Goal: Navigation & Orientation: Find specific page/section

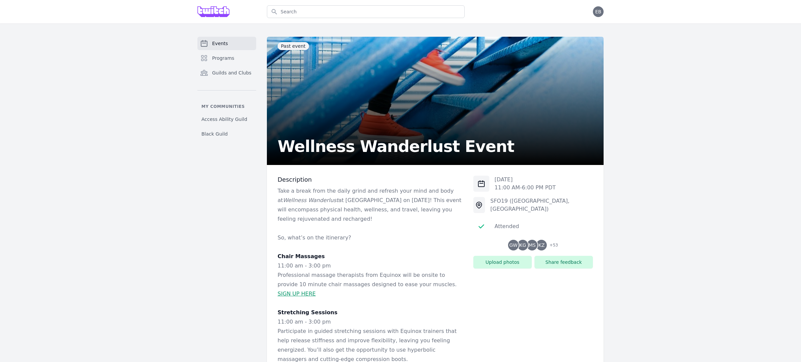
click at [218, 12] on img at bounding box center [213, 11] width 32 height 11
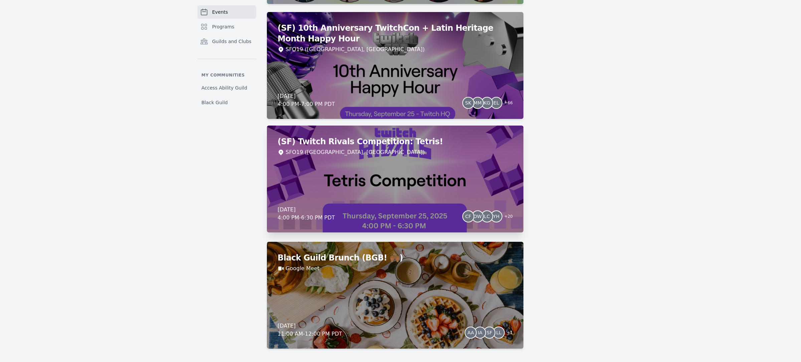
scroll to position [1099, 0]
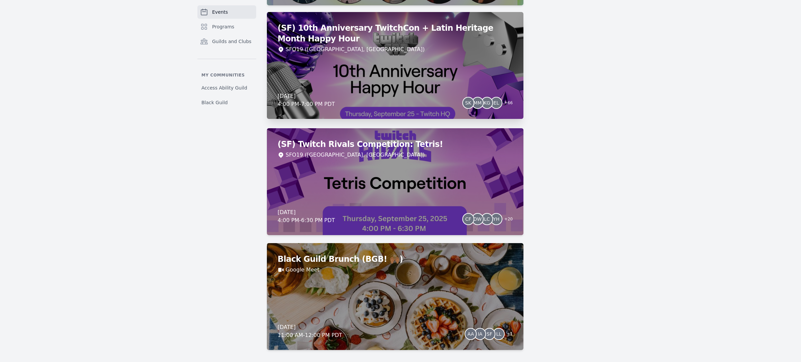
click at [443, 79] on div "(SF) 10th Anniversary TwitchCon + Latin Heritage Month Happy Hour SFO19 ([GEOGR…" at bounding box center [395, 65] width 256 height 107
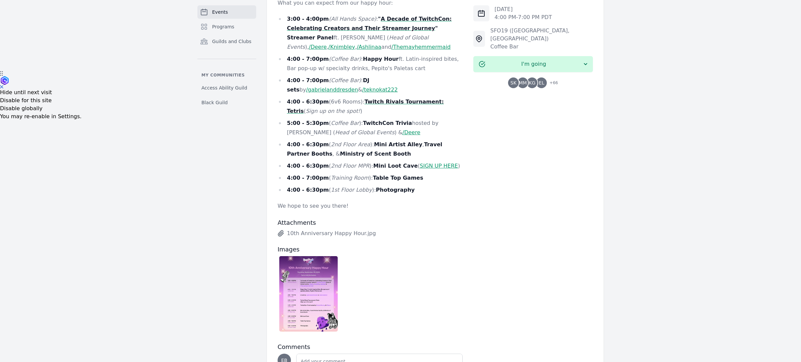
scroll to position [335, 0]
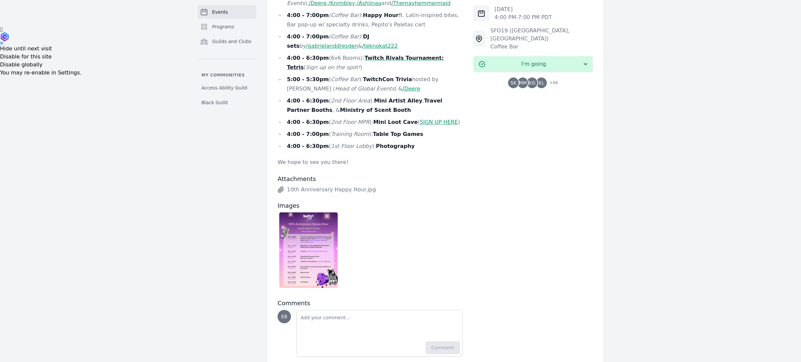
click at [322, 223] on img at bounding box center [308, 249] width 58 height 75
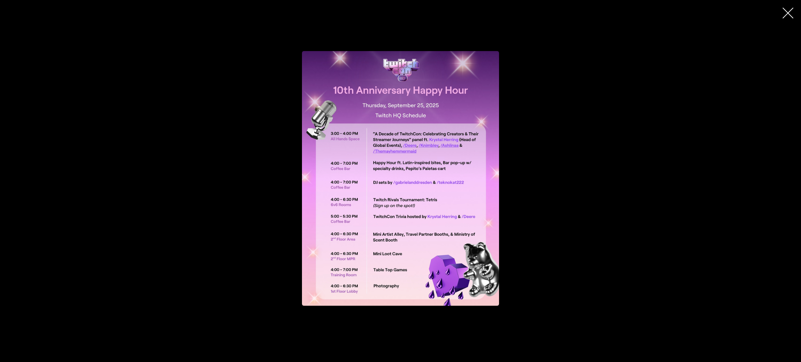
click at [280, 210] on div "button" at bounding box center [400, 178] width 380 height 255
click at [261, 211] on div "button" at bounding box center [400, 178] width 380 height 255
click at [790, 14] on icon "button" at bounding box center [787, 13] width 11 height 11
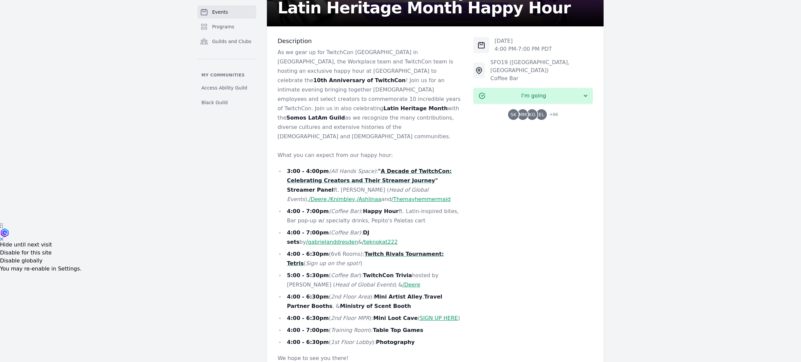
scroll to position [0, 0]
